Goal: Find specific page/section: Find specific page/section

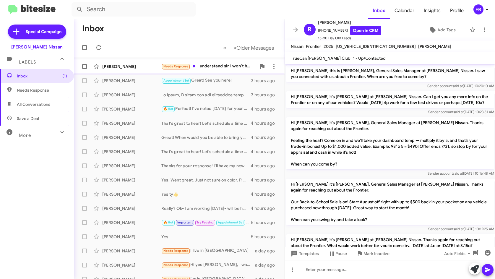
scroll to position [114, 0]
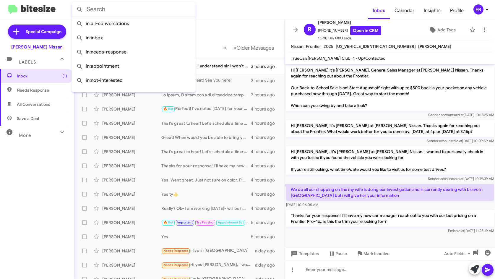
click at [121, 5] on input "text" at bounding box center [134, 9] width 124 height 14
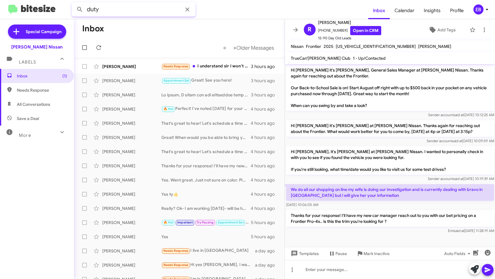
type input "duty"
click at [74, 4] on button at bounding box center [80, 10] width 12 height 12
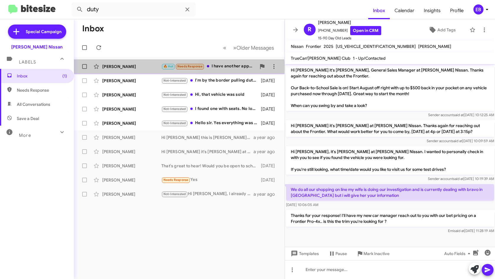
click at [128, 69] on div "[PERSON_NAME]" at bounding box center [131, 67] width 59 height 6
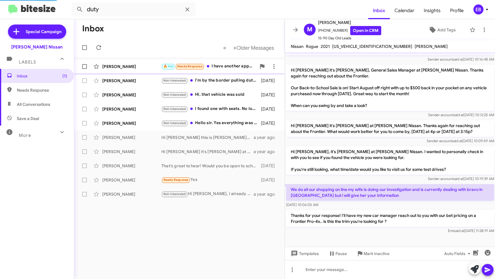
scroll to position [129, 0]
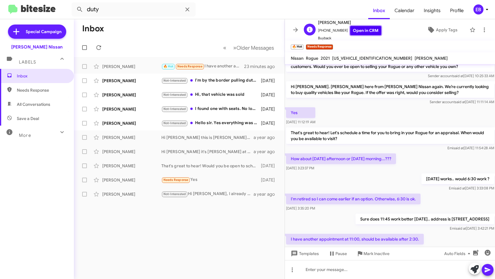
click at [358, 31] on link "Open in CRM" at bounding box center [365, 30] width 31 height 9
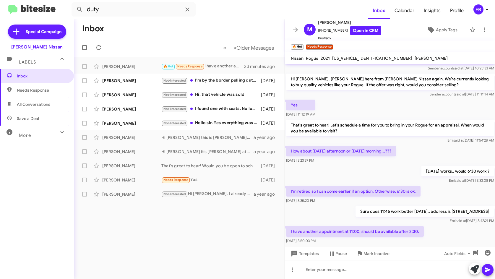
scroll to position [141, 0]
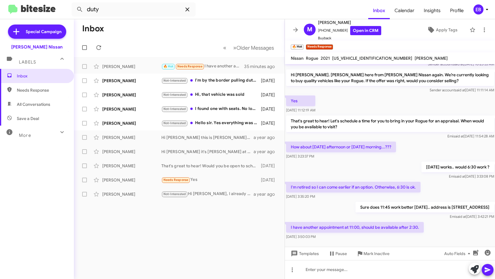
click at [187, 10] on icon at bounding box center [187, 9] width 4 height 4
